Goal: Check status: Check status

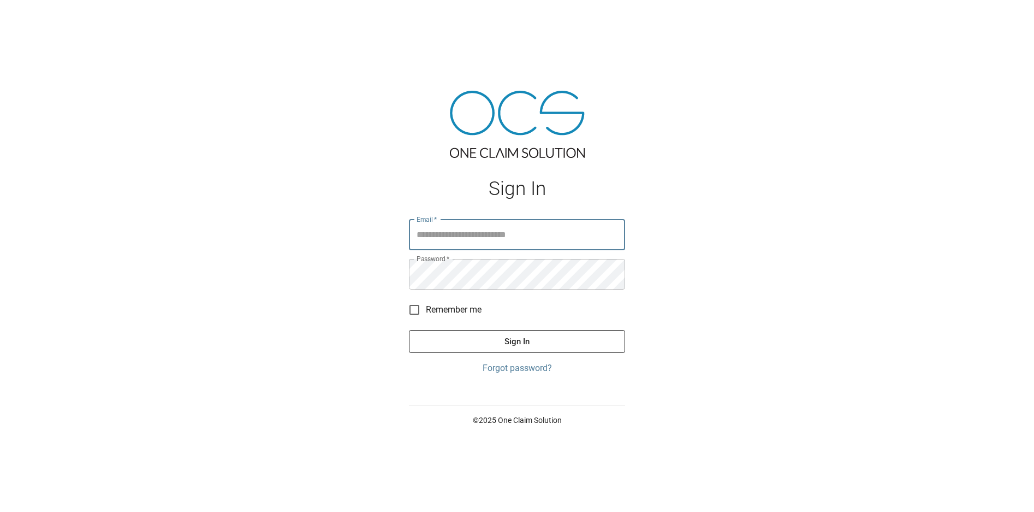
click at [441, 235] on input "Email   *" at bounding box center [517, 235] width 216 height 31
type input "**********"
click at [409, 330] on button "Sign In" at bounding box center [517, 341] width 216 height 23
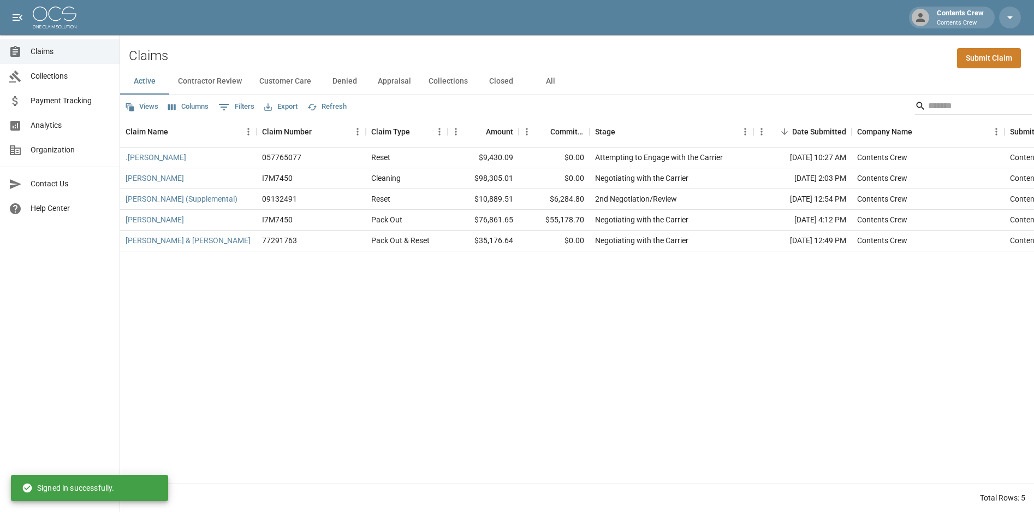
click at [497, 82] on button "Closed" at bounding box center [501, 81] width 49 height 26
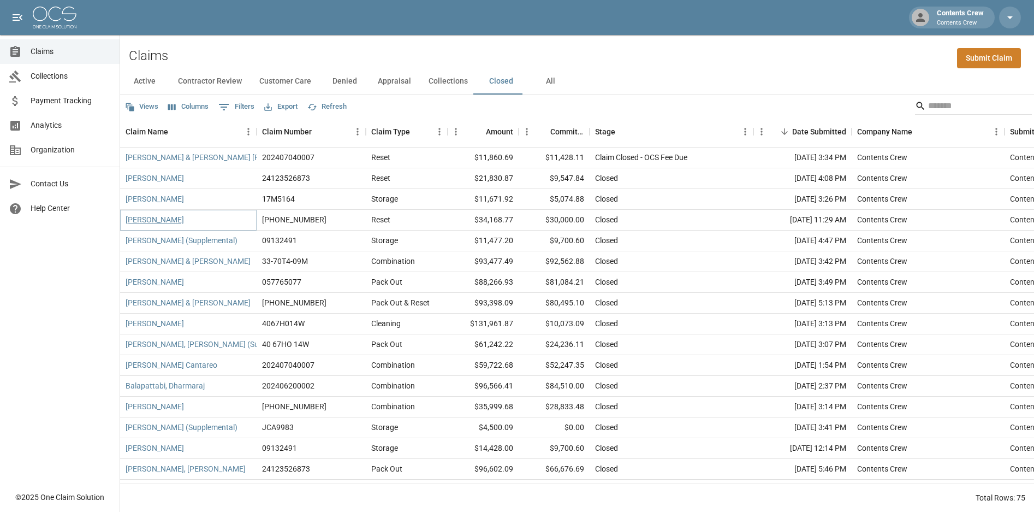
click at [153, 218] on link "[PERSON_NAME]" at bounding box center [155, 219] width 58 height 11
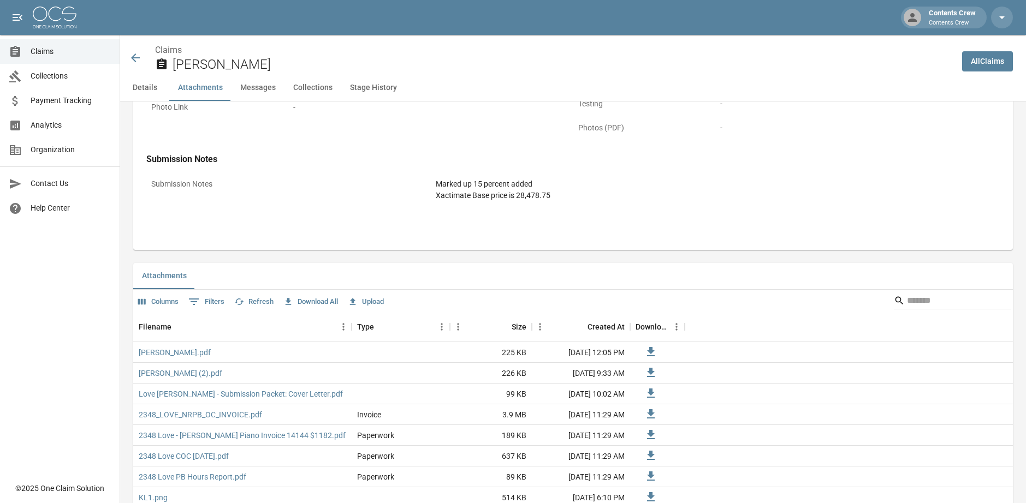
scroll to position [710, 0]
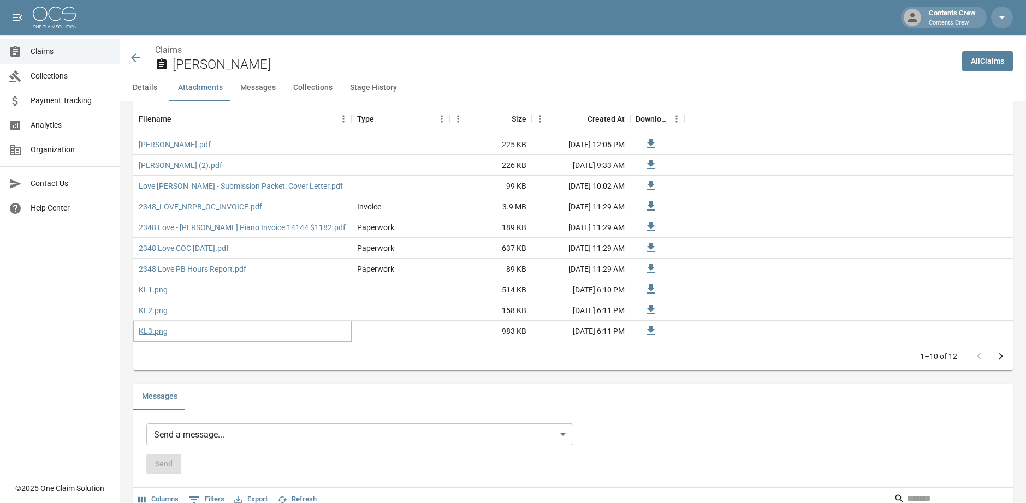
click at [155, 331] on link "KL3.png" at bounding box center [153, 331] width 29 height 11
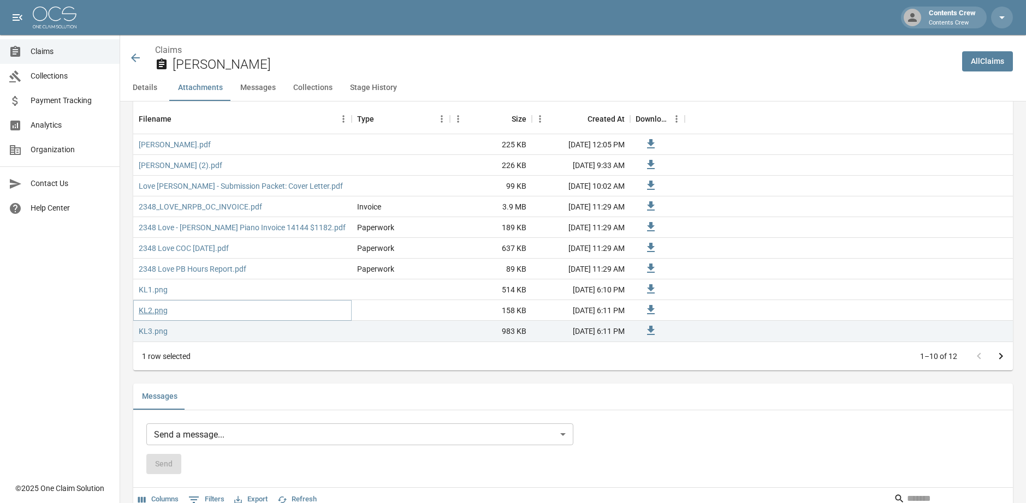
click at [160, 309] on link "KL2.png" at bounding box center [153, 310] width 29 height 11
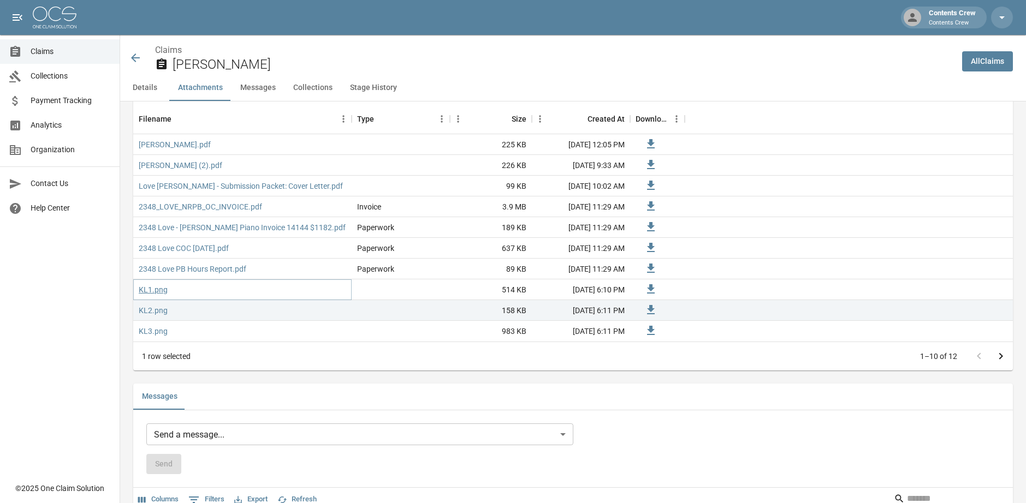
click at [160, 286] on link "KL1.png" at bounding box center [153, 289] width 29 height 11
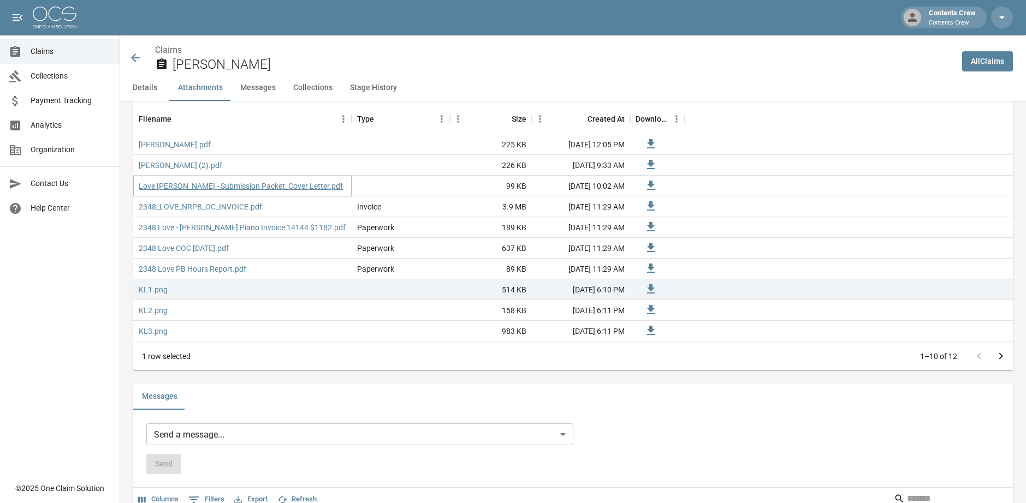
click at [156, 181] on link "Love [PERSON_NAME] - Submission Packet: Cover Letter.pdf" at bounding box center [241, 186] width 204 height 11
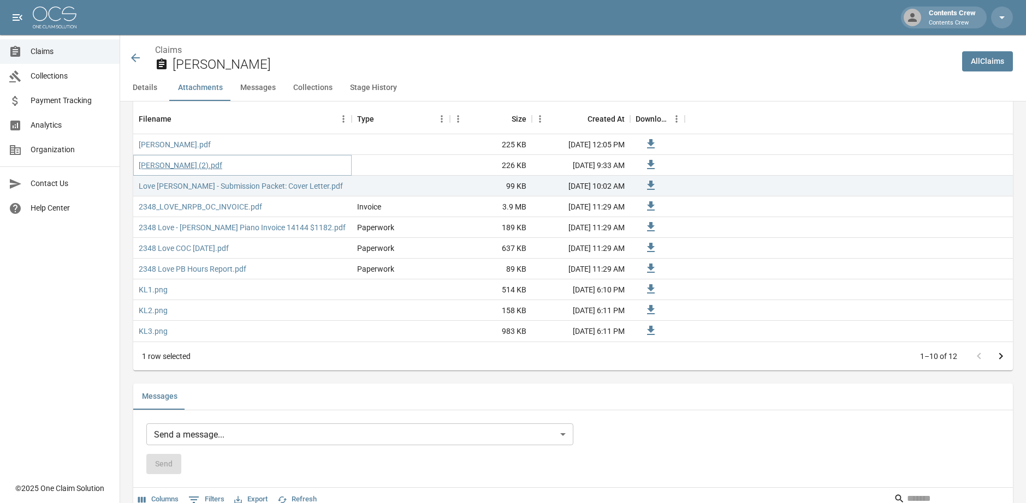
click at [178, 164] on link "[PERSON_NAME] (2).pdf" at bounding box center [181, 165] width 84 height 11
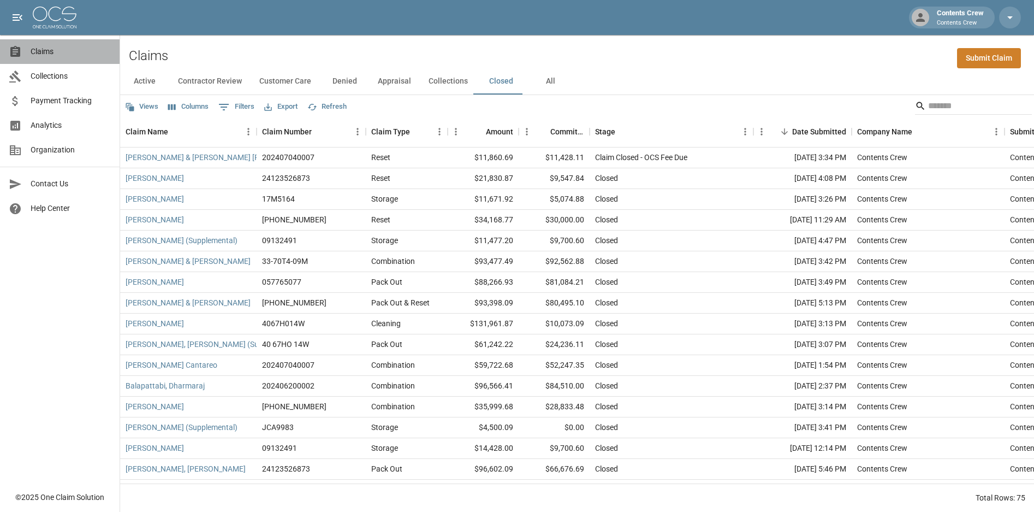
click at [29, 49] on div "Claims" at bounding box center [20, 51] width 22 height 13
